Goal: Use online tool/utility: Use online tool/utility

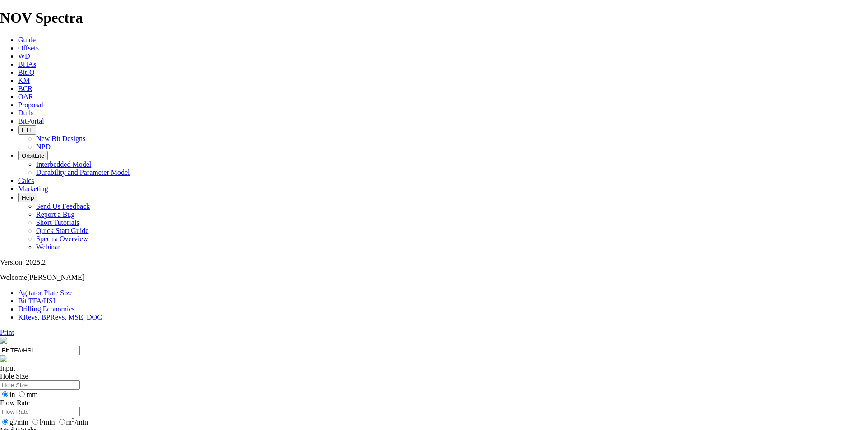
select select "number:20"
select select "number:22"
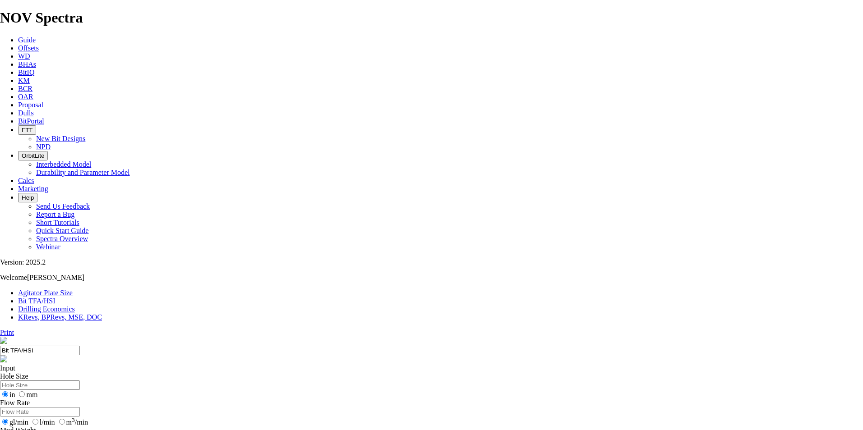
select select "number:22"
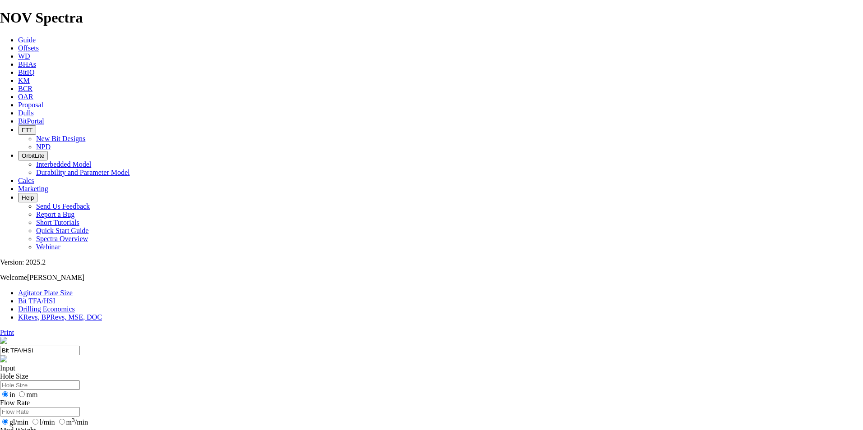
select select "number:20"
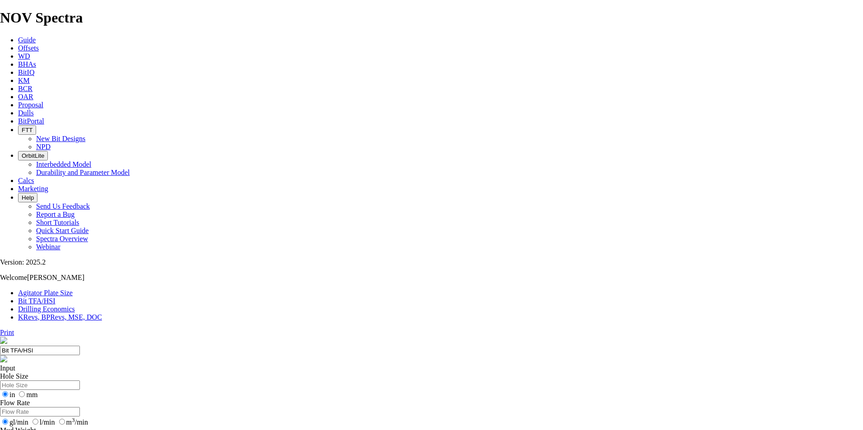
select select "number:20"
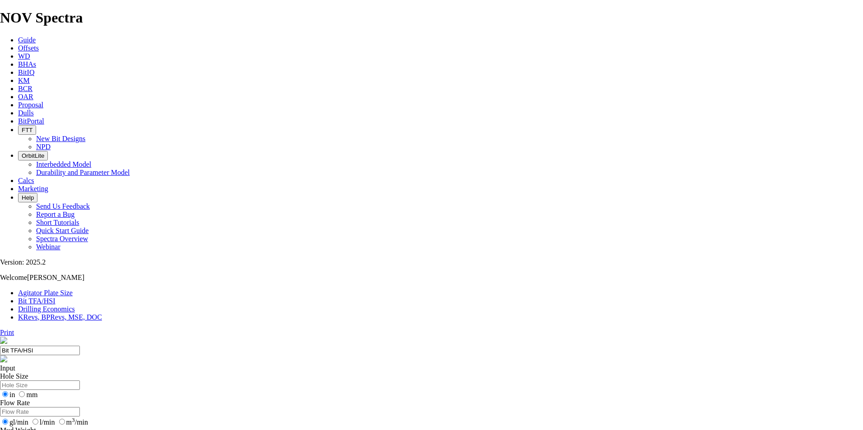
select select "number:18"
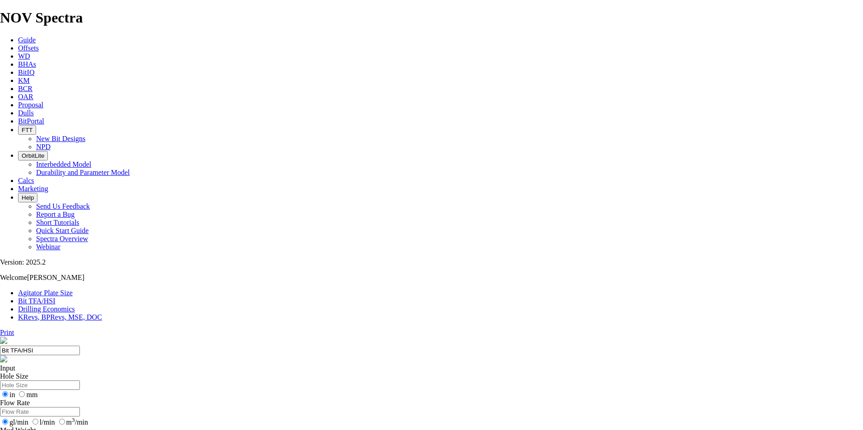
select select "number:18"
select select "number:22"
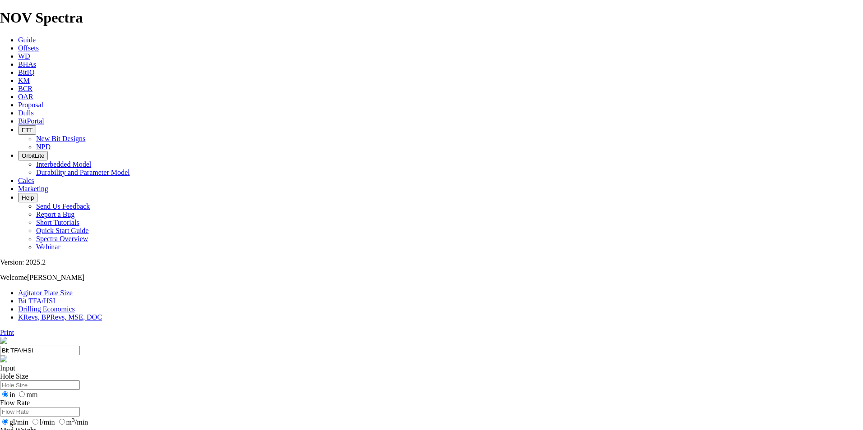
select select "number:22"
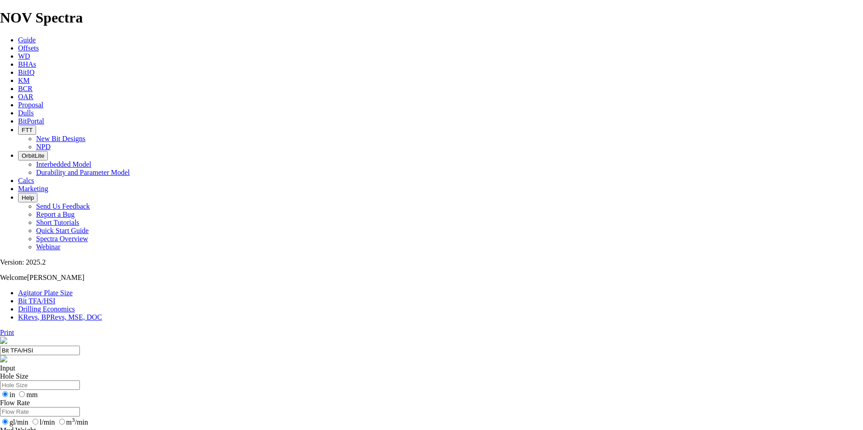
select select "number:20"
